Goal: Task Accomplishment & Management: Manage account settings

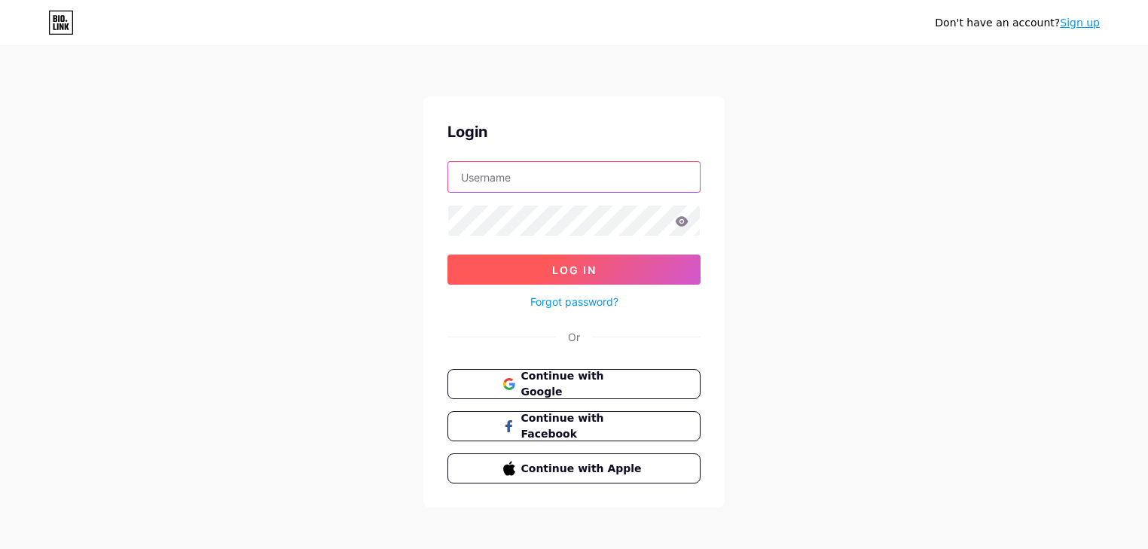
type input "[EMAIL_ADDRESS][DOMAIN_NAME]"
click at [537, 271] on button "Log In" at bounding box center [574, 270] width 253 height 30
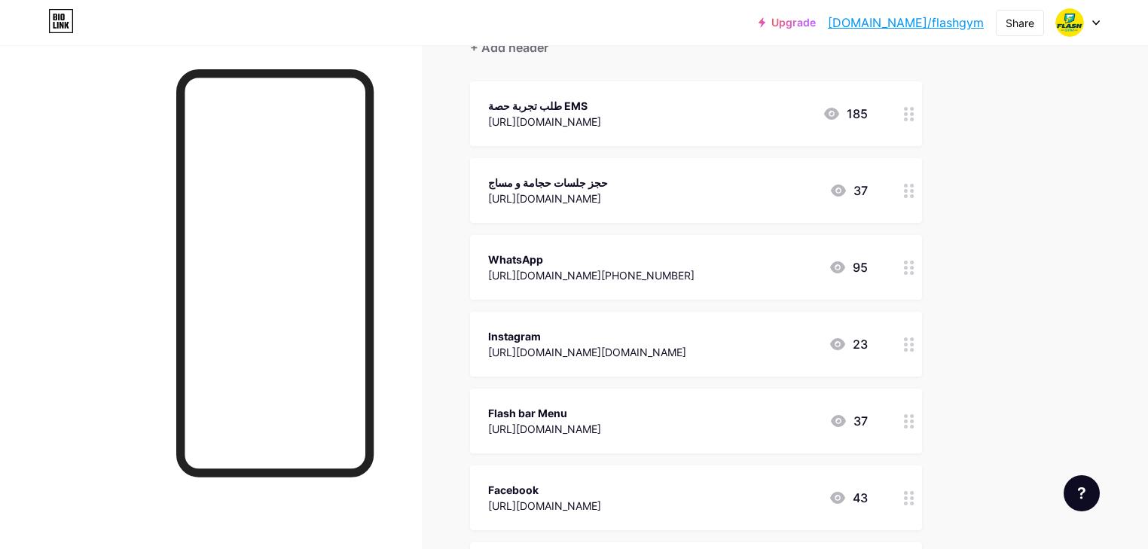
scroll to position [148, 0]
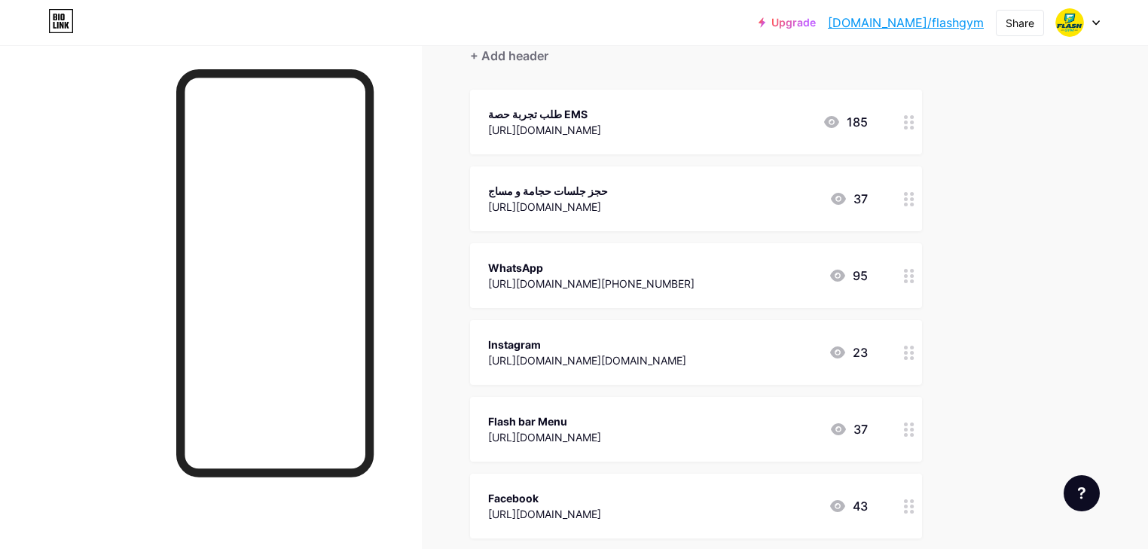
click at [601, 127] on div "[URL][DOMAIN_NAME]" at bounding box center [544, 130] width 113 height 16
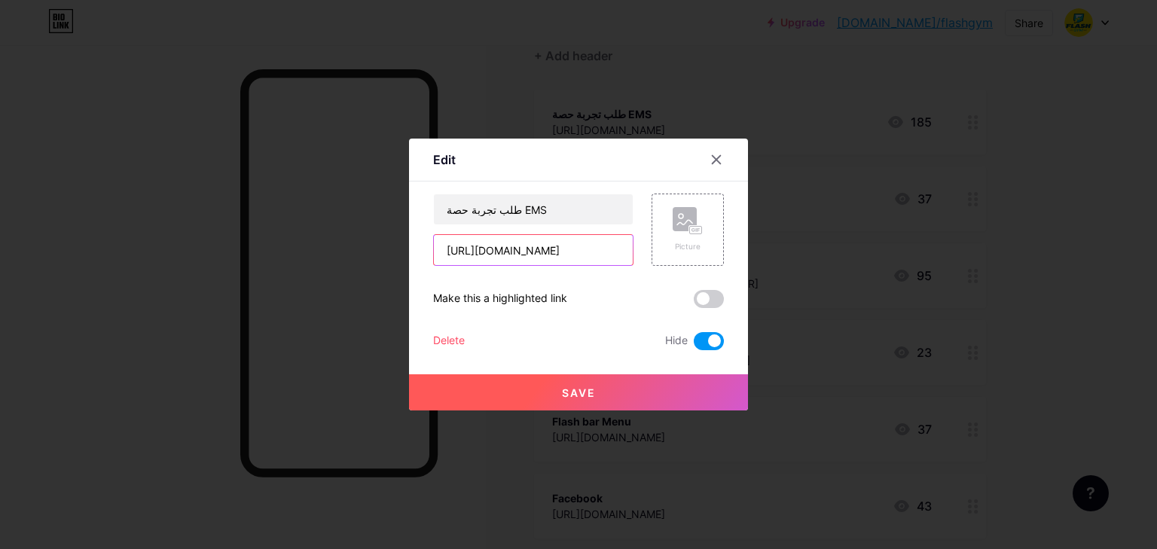
click at [545, 246] on input "[URL][DOMAIN_NAME]" at bounding box center [533, 250] width 199 height 30
click at [817, 170] on div at bounding box center [578, 274] width 1157 height 549
